Goal: Task Accomplishment & Management: Use online tool/utility

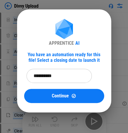
click at [67, 73] on input "**********" at bounding box center [57, 76] width 61 height 14
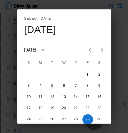
scroll to position [5, 0]
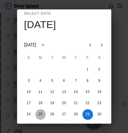
click at [39, 112] on button "25" at bounding box center [40, 114] width 11 height 11
type input "**********"
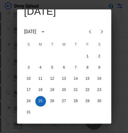
scroll to position [31, 0]
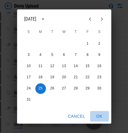
click at [70, 116] on button "OK" at bounding box center [99, 116] width 19 height 11
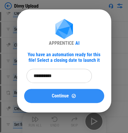
click at [70, 98] on button "Continue" at bounding box center [64, 96] width 80 height 14
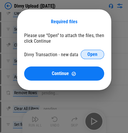
click at [70, 55] on span "Open" at bounding box center [93, 54] width 10 height 5
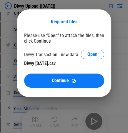
click at [70, 104] on div "Required files Please use “Open” to attach the files, then click Continue Divvy…" at bounding box center [64, 53] width 128 height 107
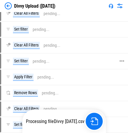
scroll to position [0, 0]
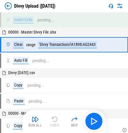
click at [51, 121] on div "Run All Undo Skip" at bounding box center [65, 121] width 78 height 19
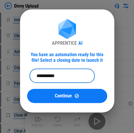
click at [70, 71] on input "**********" at bounding box center [59, 76] width 61 height 14
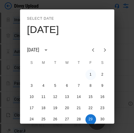
scroll to position [5, 0]
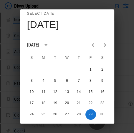
click at [70, 43] on icon "Next month" at bounding box center [104, 45] width 7 height 7
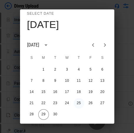
click at [70, 103] on button "25" at bounding box center [79, 103] width 11 height 11
type input "**********"
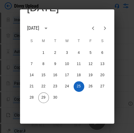
scroll to position [31, 0]
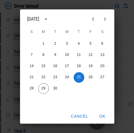
click at [70, 114] on button "OK" at bounding box center [102, 116] width 19 height 11
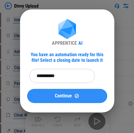
click at [70, 95] on div "Continue" at bounding box center [67, 95] width 66 height 5
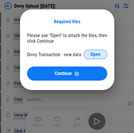
click at [70, 54] on span "Open" at bounding box center [95, 54] width 10 height 5
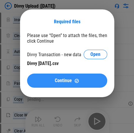
click at [67, 86] on button "Continue" at bounding box center [67, 81] width 80 height 14
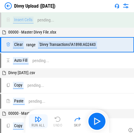
click at [39, 122] on img "button" at bounding box center [38, 119] width 7 height 7
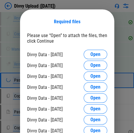
scroll to position [420, 0]
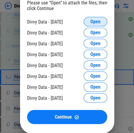
click at [70, 21] on span "Open" at bounding box center [95, 21] width 10 height 5
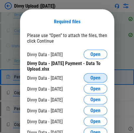
click at [70, 77] on span "Open" at bounding box center [95, 78] width 10 height 5
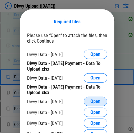
click at [70, 101] on span "Open" at bounding box center [95, 101] width 10 height 5
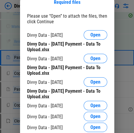
scroll to position [449, 0]
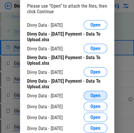
click at [70, 94] on span "Open" at bounding box center [95, 95] width 10 height 5
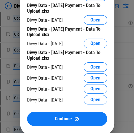
scroll to position [597, 0]
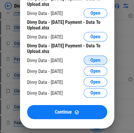
click at [70, 59] on span "Open" at bounding box center [95, 60] width 10 height 5
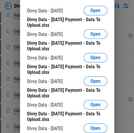
scroll to position [685, 0]
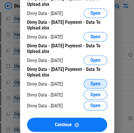
click at [70, 83] on span "Open" at bounding box center [95, 84] width 10 height 5
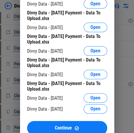
scroll to position [803, 0]
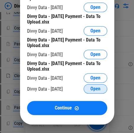
click at [70, 90] on span "Open" at bounding box center [95, 89] width 10 height 5
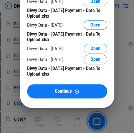
scroll to position [935, 0]
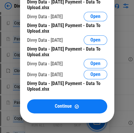
click at [70, 49] on div "Divvy Data - [DATE] Payment - Data To Upload.xlsx" at bounding box center [67, 51] width 80 height 11
click at [70, 64] on span "Open" at bounding box center [95, 63] width 10 height 5
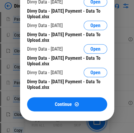
scroll to position [1112, 0]
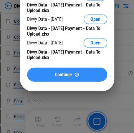
click at [63, 77] on span "Continue" at bounding box center [63, 74] width 17 height 5
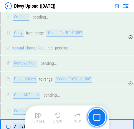
scroll to position [3006, 0]
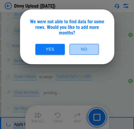
click at [70, 45] on button "No" at bounding box center [84, 49] width 29 height 11
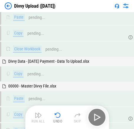
scroll to position [3378, 0]
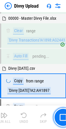
scroll to position [35, 0]
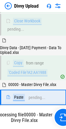
scroll to position [1385, 0]
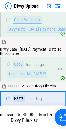
scroll to position [1514, 0]
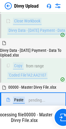
scroll to position [1641, 0]
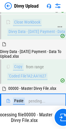
scroll to position [1770, 0]
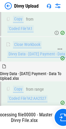
scroll to position [1898, 0]
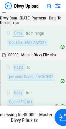
scroll to position [1952, 0]
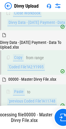
scroll to position [2183, 0]
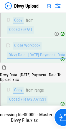
scroll to position [2026, 0]
